Goal: Complete Application Form: Complete application form

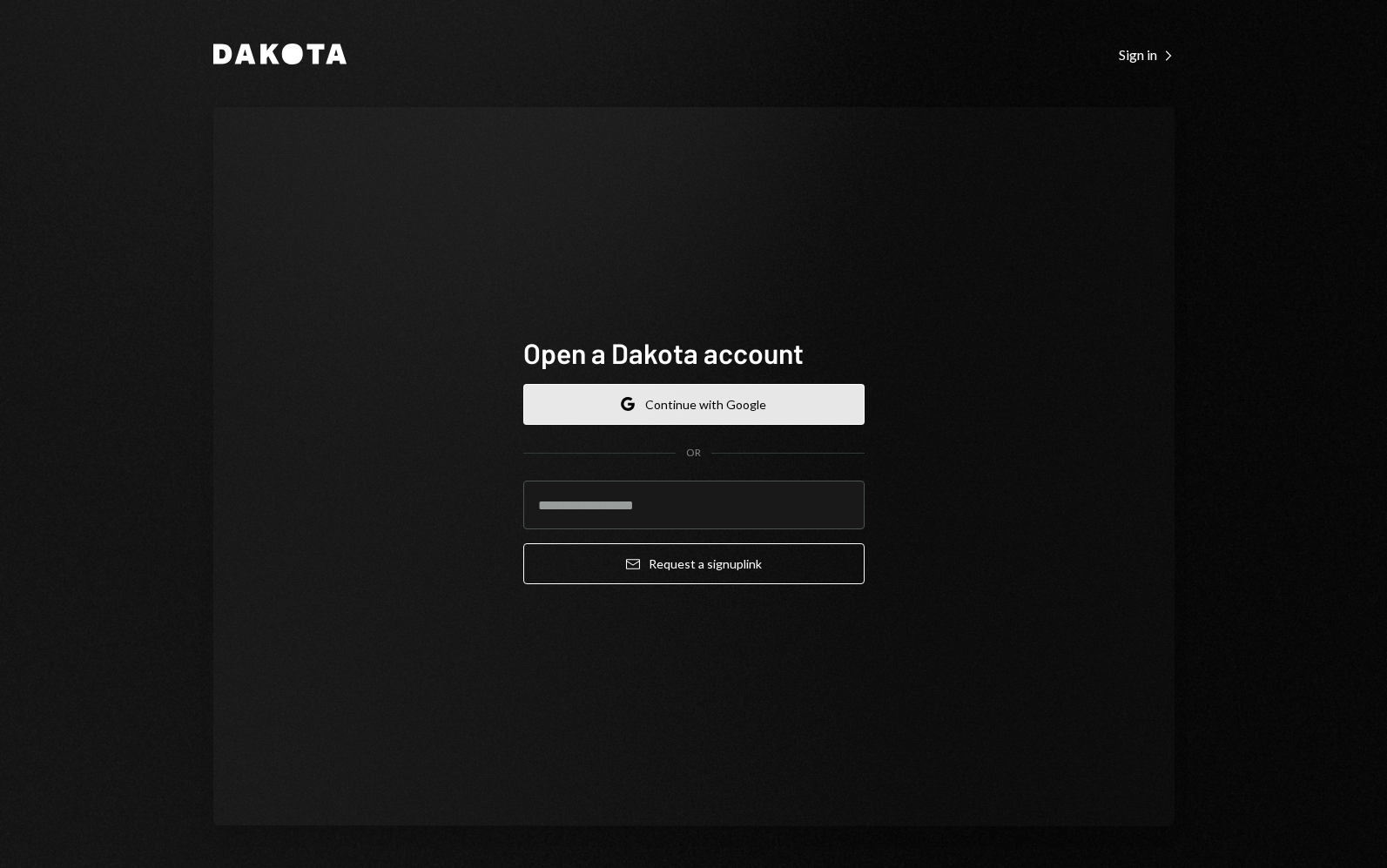
click at [697, 412] on button "Google Continue with Google" at bounding box center [694, 404] width 341 height 41
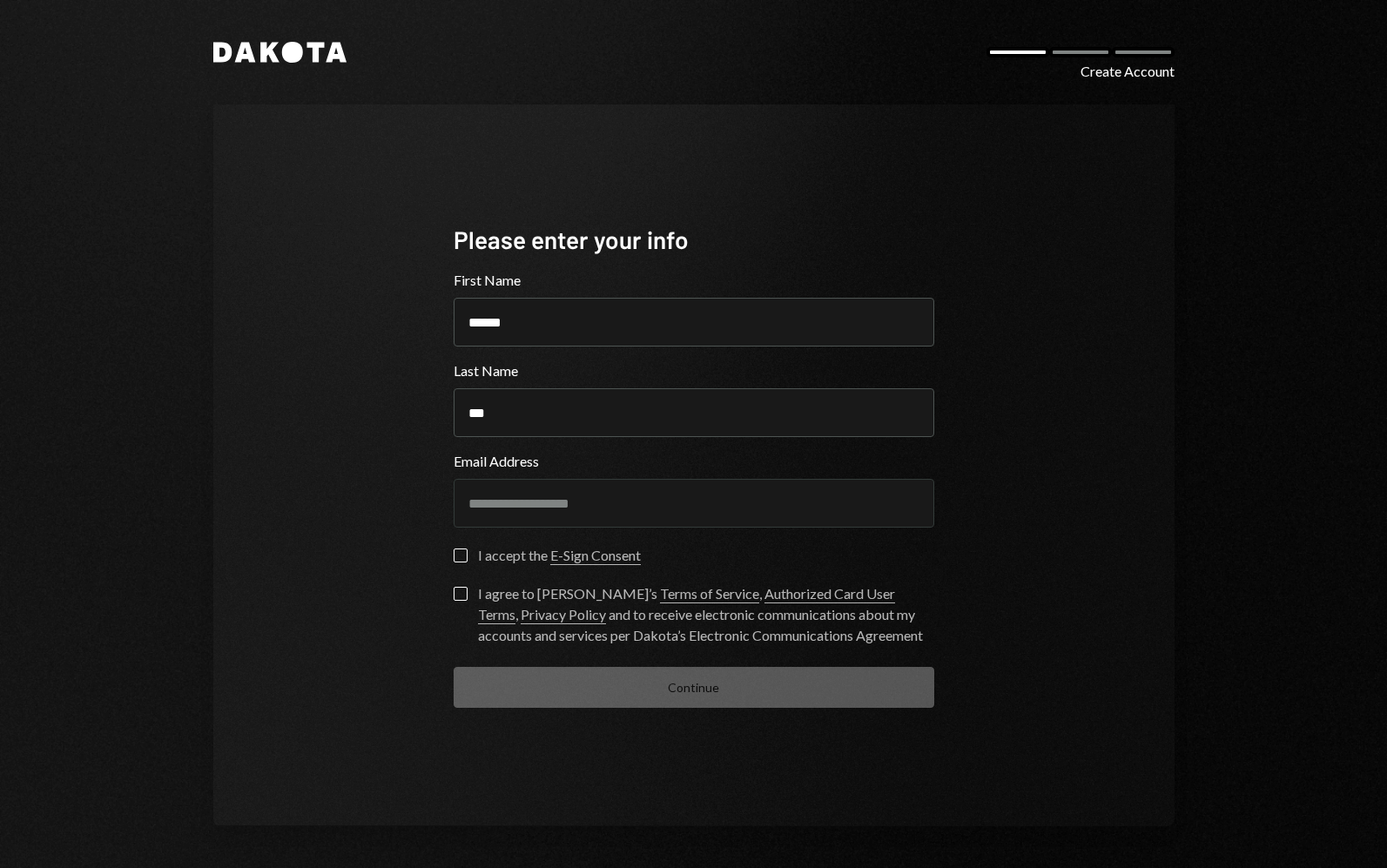
drag, startPoint x: 618, startPoint y: 324, endPoint x: 354, endPoint y: 315, distance: 264.2
click at [354, 315] on div "**********" at bounding box center [694, 466] width 962 height 722
type input "**********"
type button "on"
click at [454, 553] on button "on" at bounding box center [460, 555] width 14 height 14
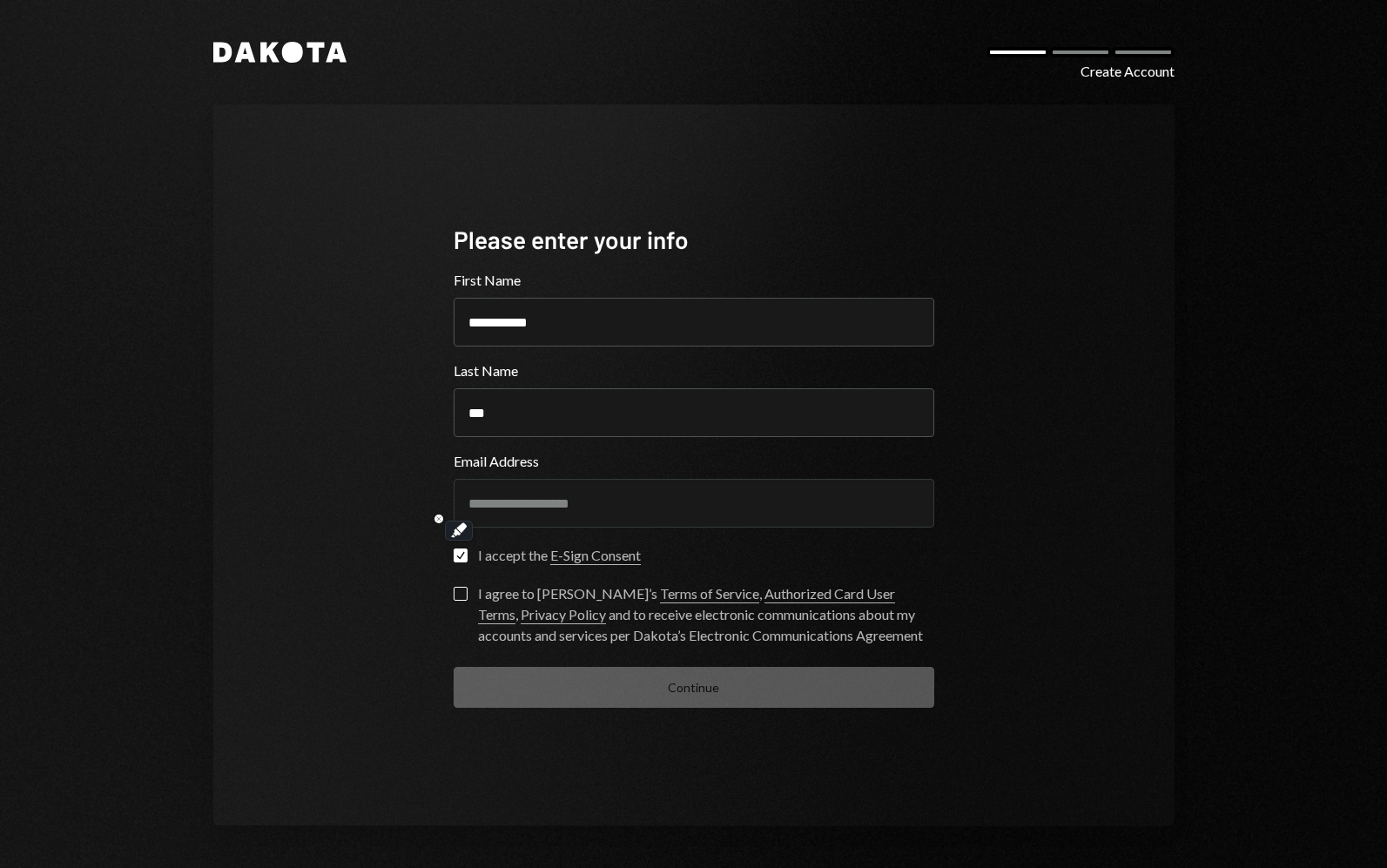
click at [472, 590] on label "I agree to Dakota’s Terms of Service , Authorized Card User Terms , Privacy Pol…" at bounding box center [694, 616] width 481 height 60
click at [468, 590] on button "I agree to Dakota’s Terms of Service , Authorized Card User Terms , Privacy Pol…" at bounding box center [460, 593] width 14 height 14
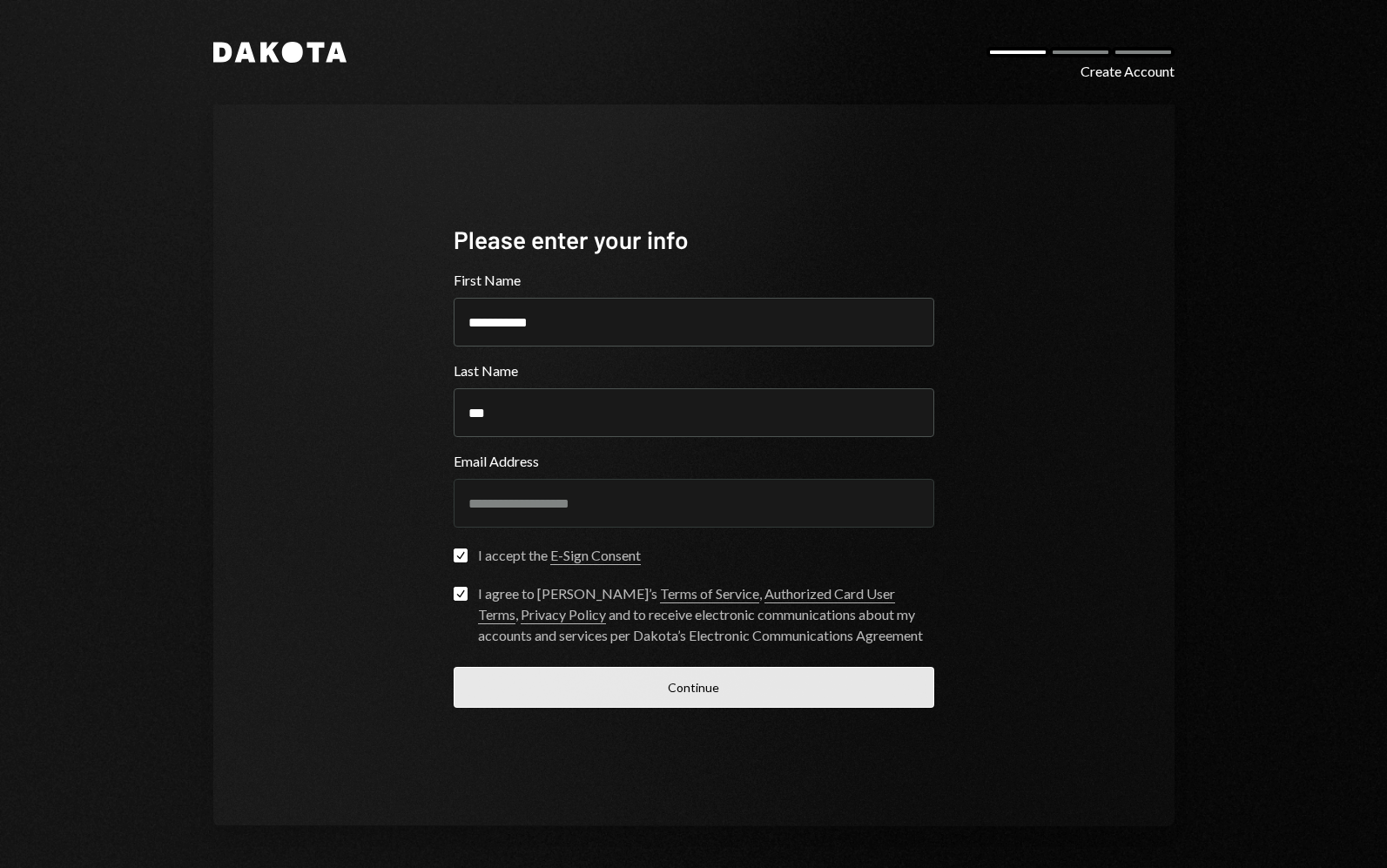
click at [679, 693] on button "Continue" at bounding box center [694, 687] width 481 height 41
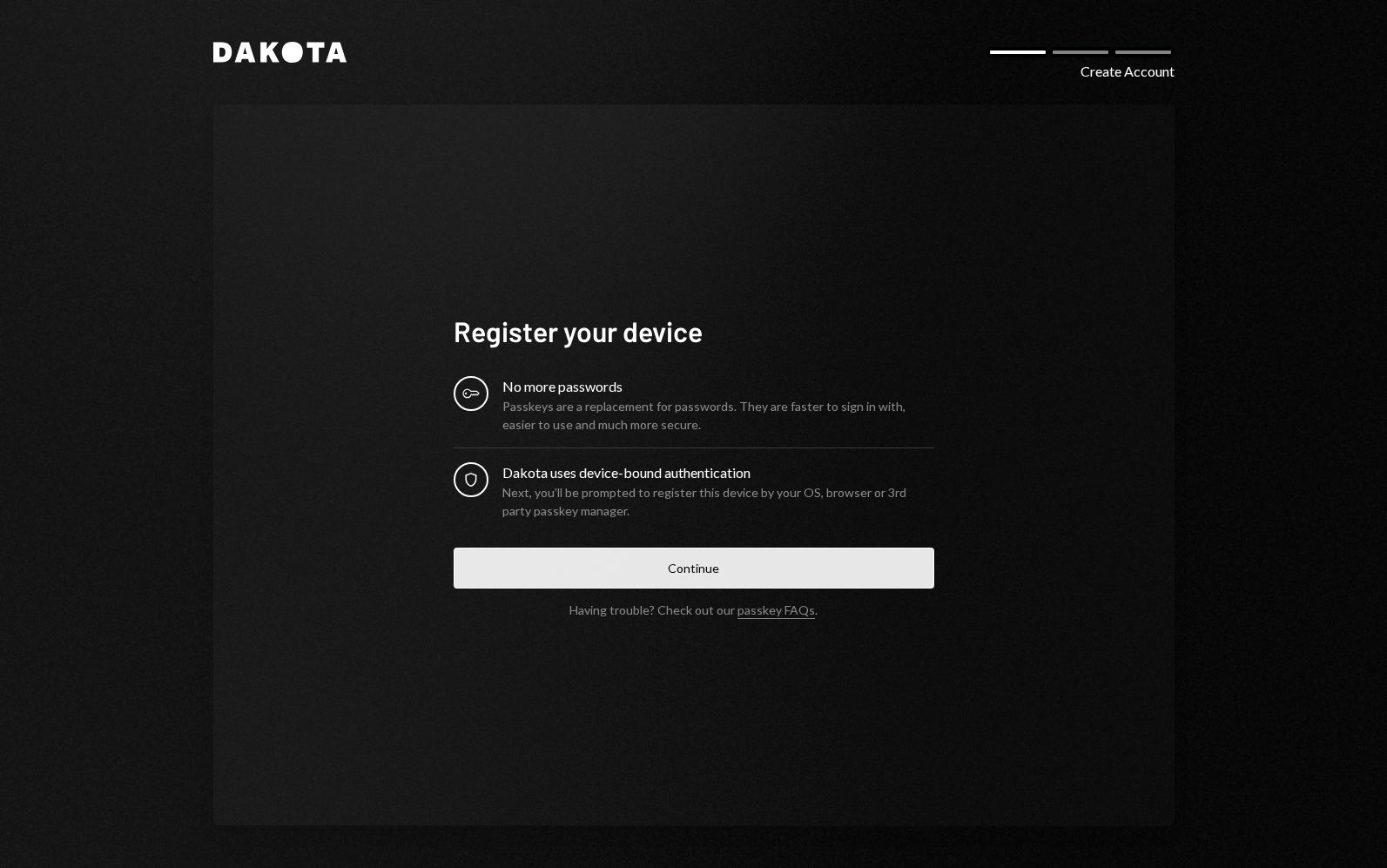
click at [712, 572] on button "Continue" at bounding box center [694, 568] width 481 height 41
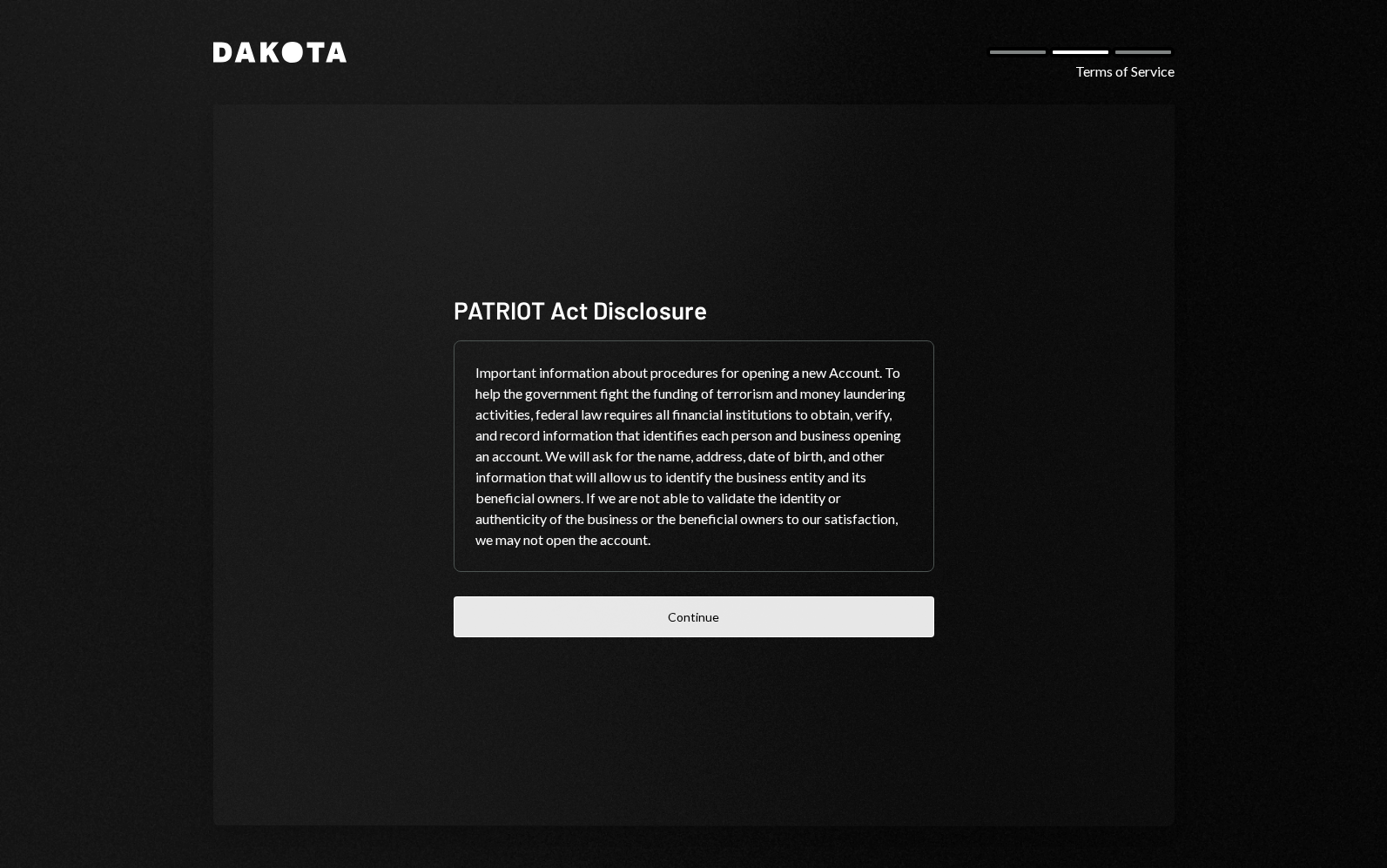
click at [712, 622] on button "Continue" at bounding box center [694, 616] width 481 height 41
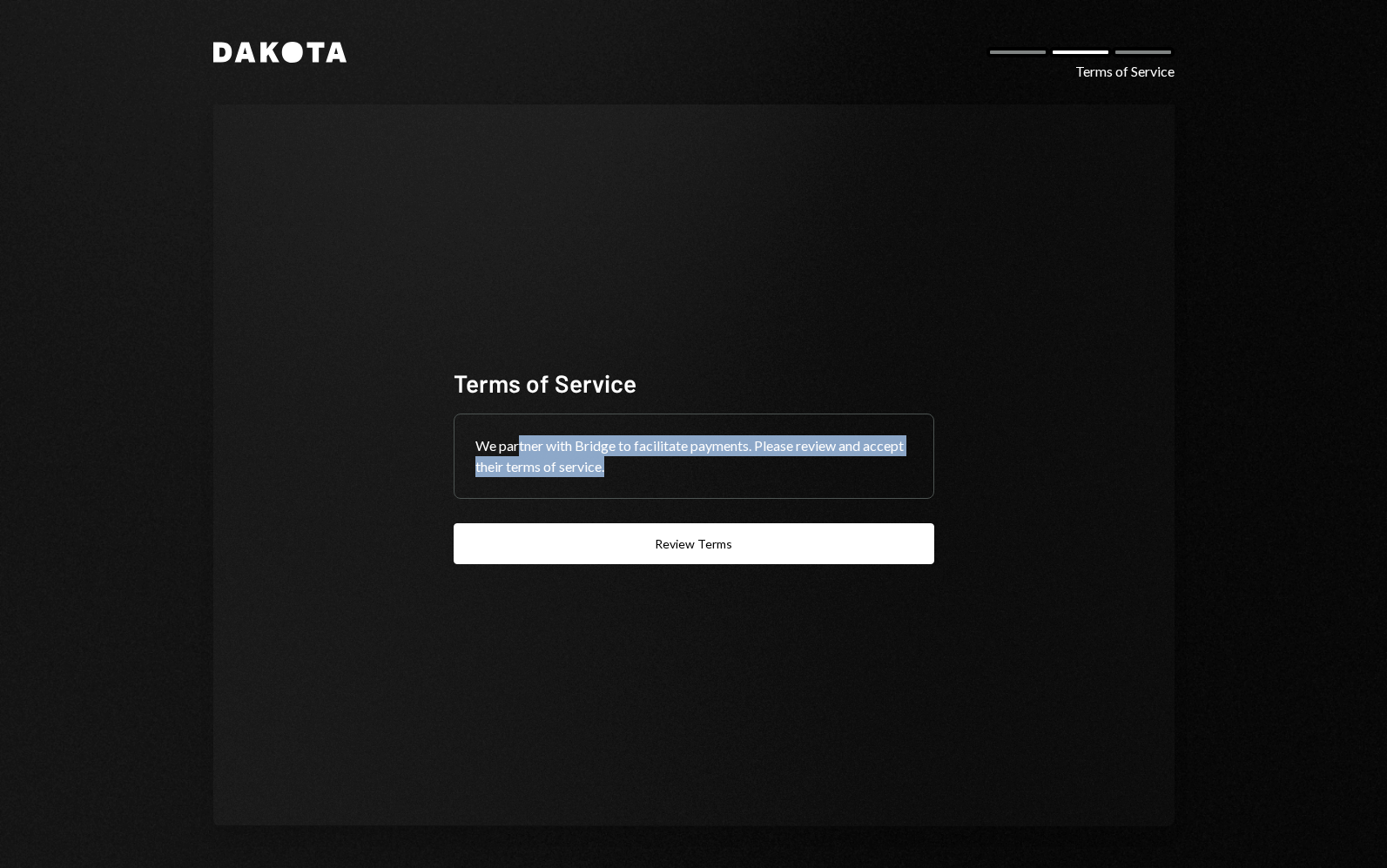
drag, startPoint x: 636, startPoint y: 479, endPoint x: 518, endPoint y: 440, distance: 124.3
click at [518, 440] on div "We partner with Bridge to facilitate payments. Please review and accept their t…" at bounding box center [694, 456] width 479 height 83
click at [726, 475] on div "We partner with Bridge to facilitate payments. Please review and accept their t…" at bounding box center [694, 456] width 479 height 83
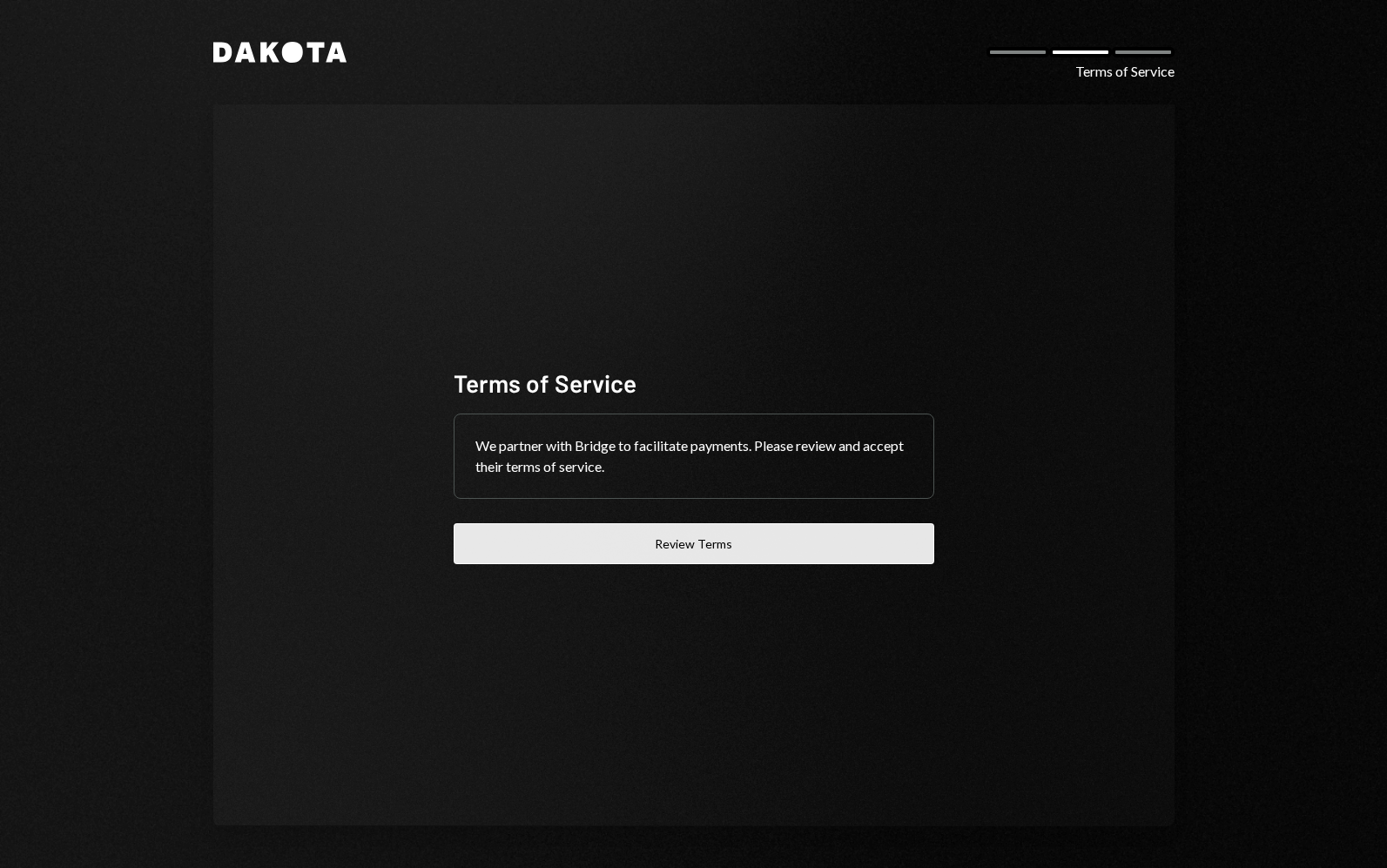
click at [725, 544] on button "Review Terms" at bounding box center [694, 543] width 481 height 41
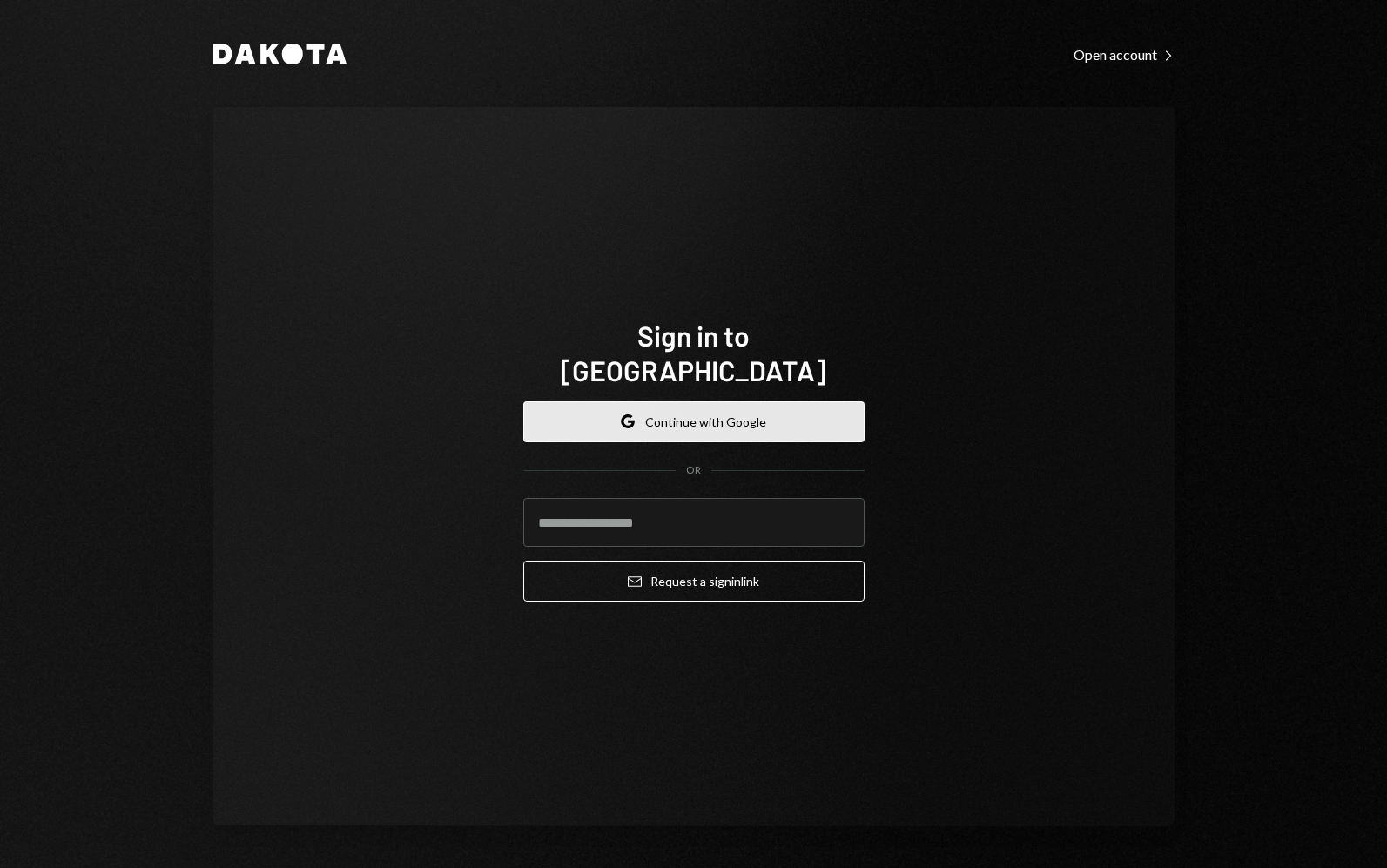
drag, startPoint x: 655, startPoint y: 426, endPoint x: 653, endPoint y: 406, distance: 20.1
click at [653, 406] on form "Google Continue with Google OR Email Request a sign in link" at bounding box center [694, 502] width 341 height 201
click at [653, 406] on button "Google Continue with Google" at bounding box center [694, 421] width 341 height 41
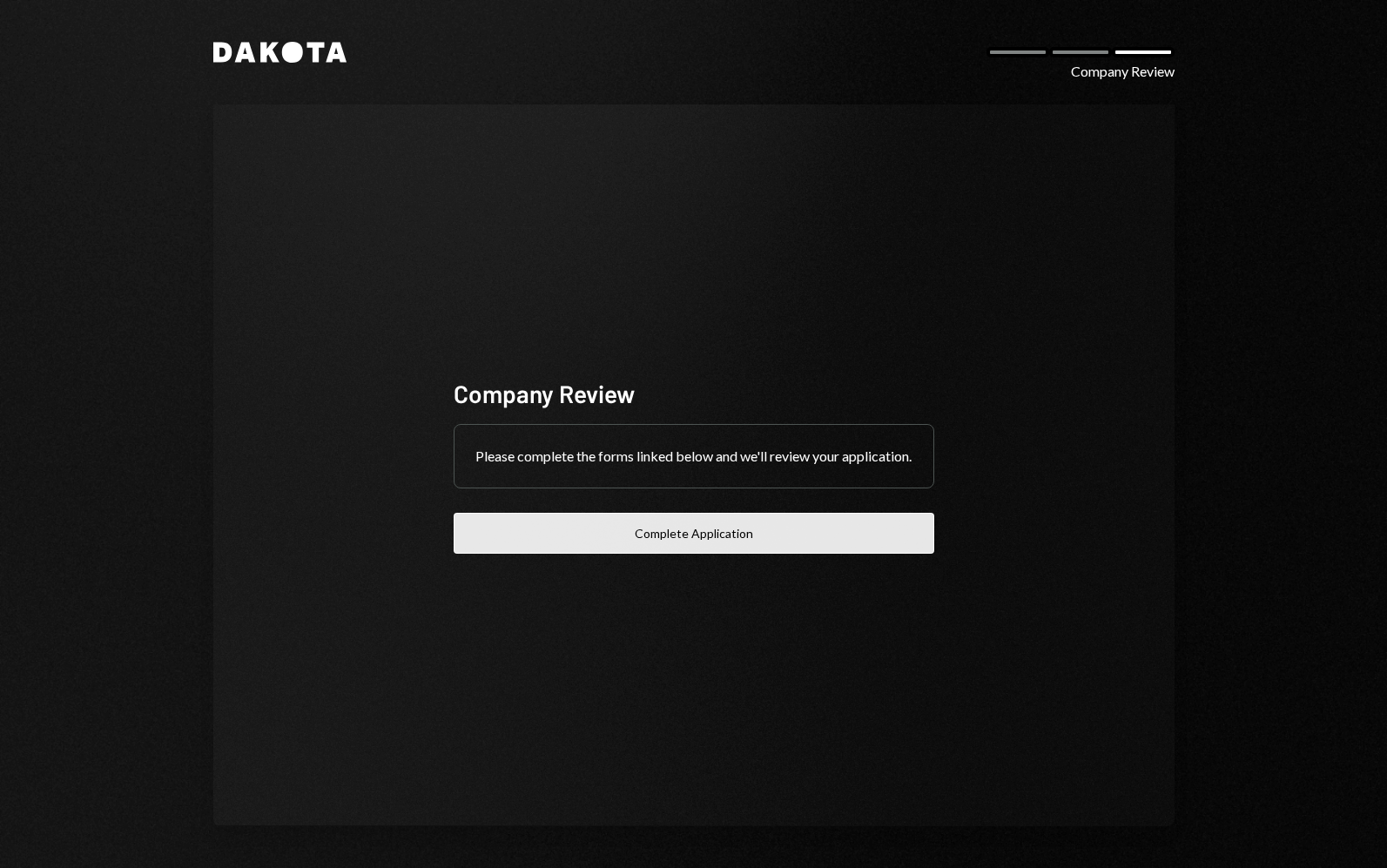
click at [659, 550] on button "Complete Application" at bounding box center [694, 533] width 481 height 41
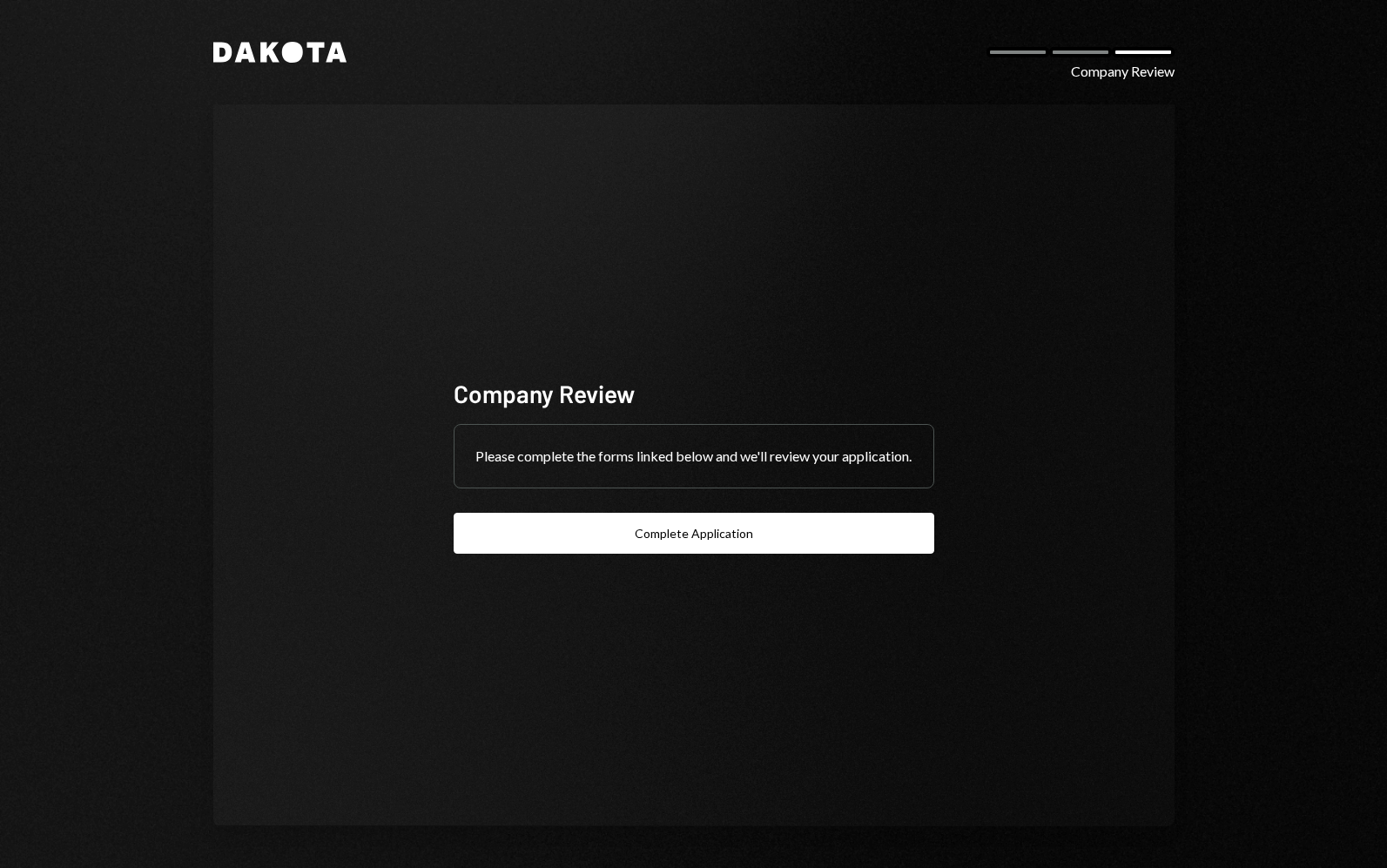
click at [1116, 65] on div "Company Review" at bounding box center [1123, 72] width 104 height 21
click at [1089, 58] on div "Dakota Company Review" at bounding box center [694, 52] width 962 height 21
click at [1087, 54] on div at bounding box center [1081, 52] width 62 height 10
click at [791, 51] on div "Dakota Company Review" at bounding box center [694, 52] width 962 height 21
click at [306, 49] on icon "Dakota" at bounding box center [280, 52] width 133 height 21
